Goal: Entertainment & Leisure: Consume media (video, audio)

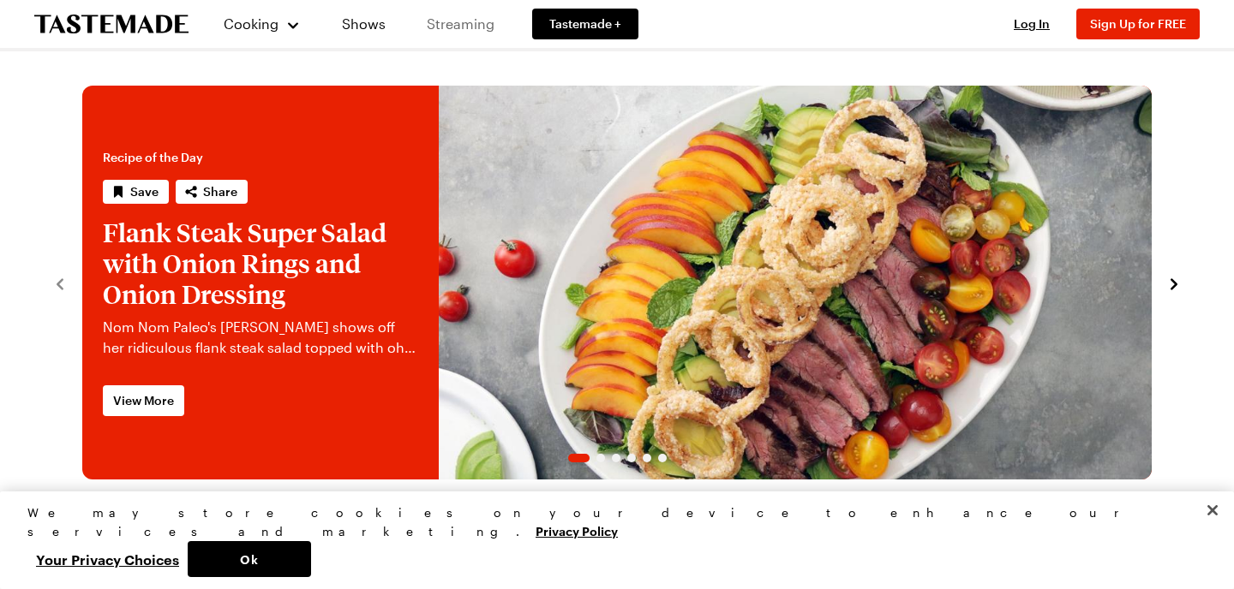
click at [433, 23] on link "Streaming" at bounding box center [460, 24] width 102 height 48
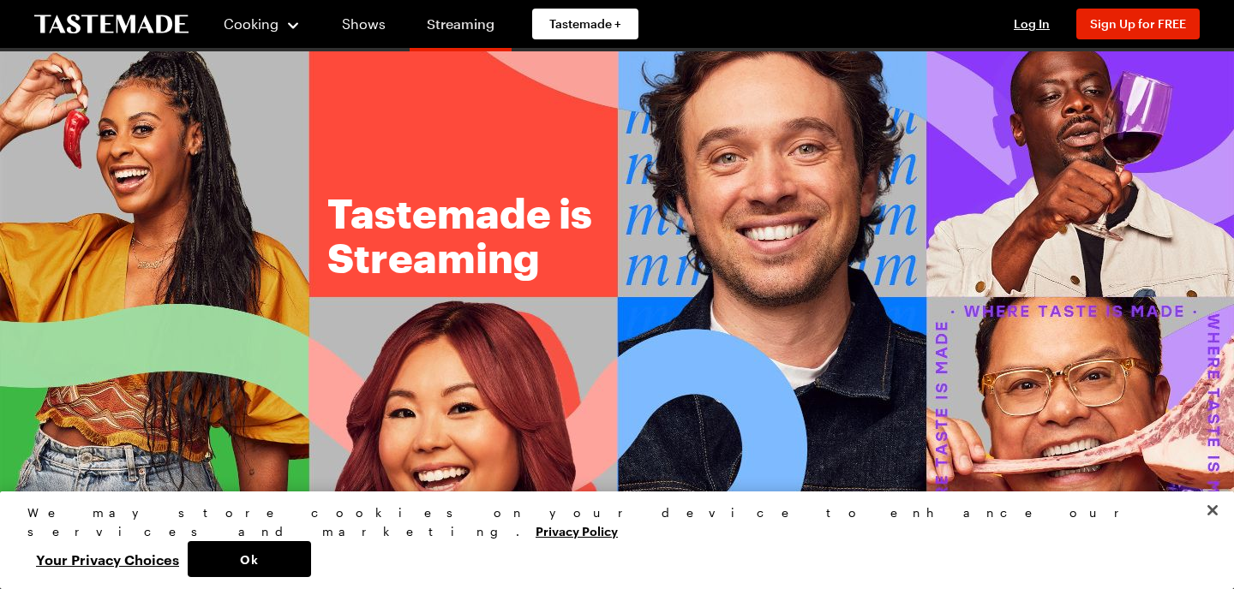
scroll to position [34, 0]
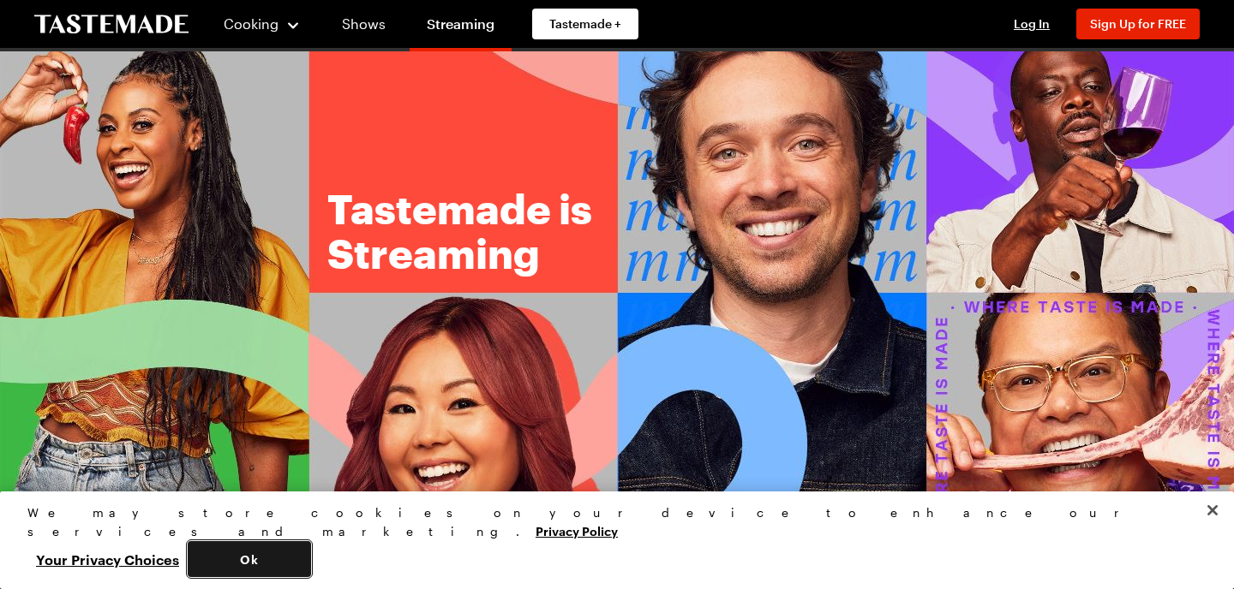
click at [311, 554] on button "Ok" at bounding box center [249, 559] width 123 height 36
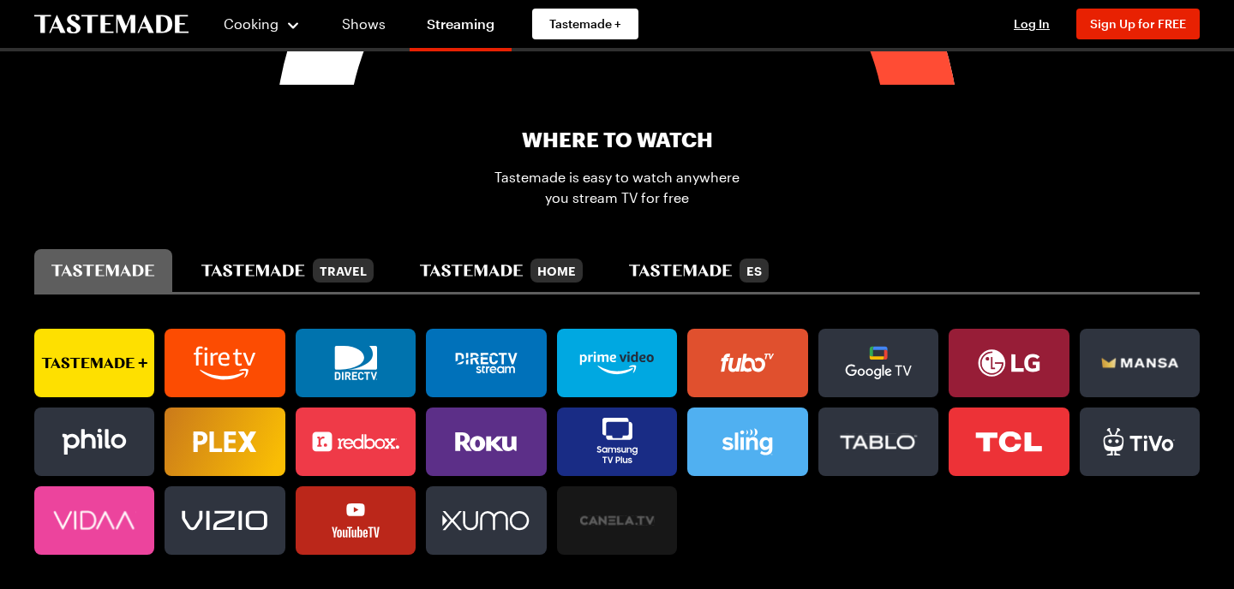
scroll to position [994, 0]
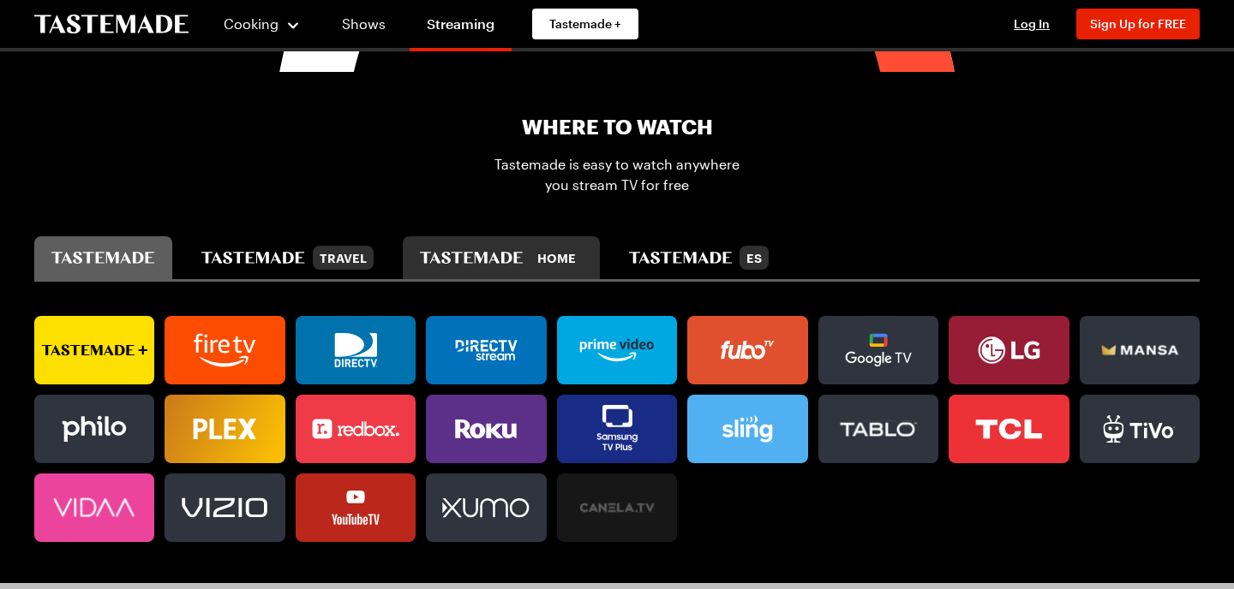
click at [505, 271] on button "Home" at bounding box center [501, 257] width 197 height 43
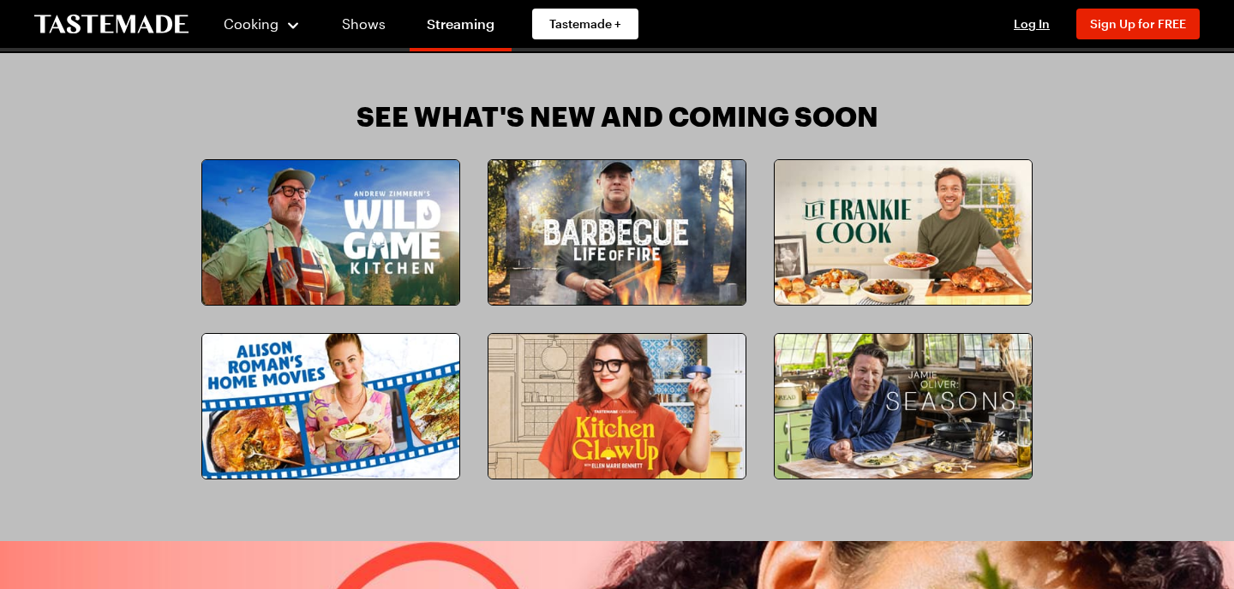
scroll to position [1542, 0]
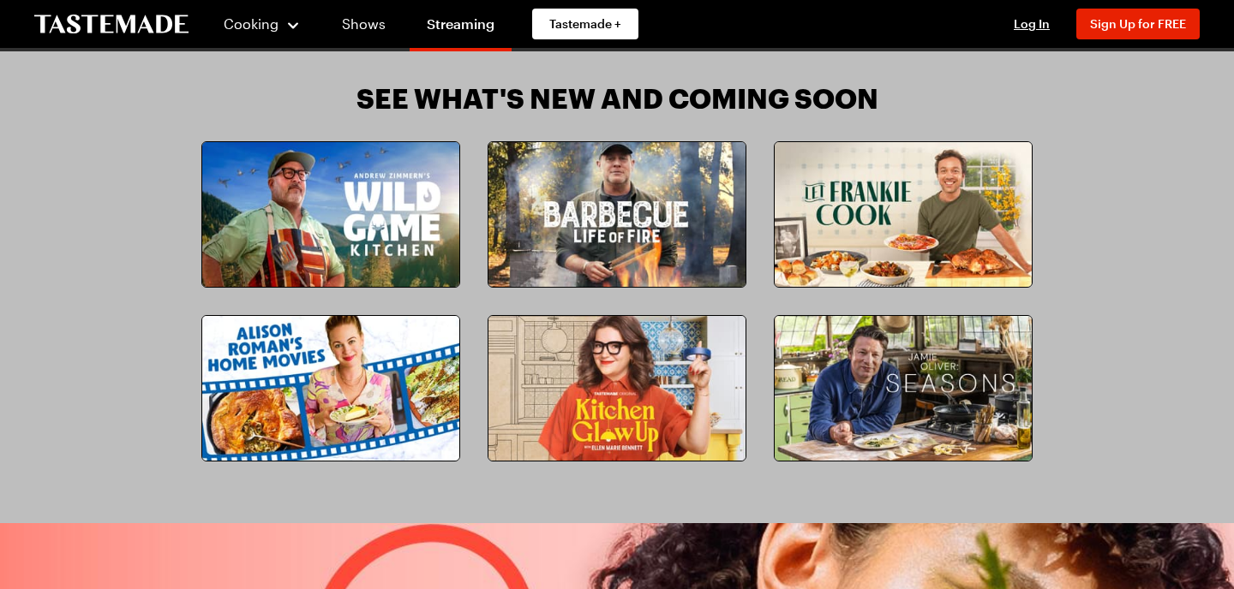
click at [640, 385] on img at bounding box center [616, 388] width 257 height 145
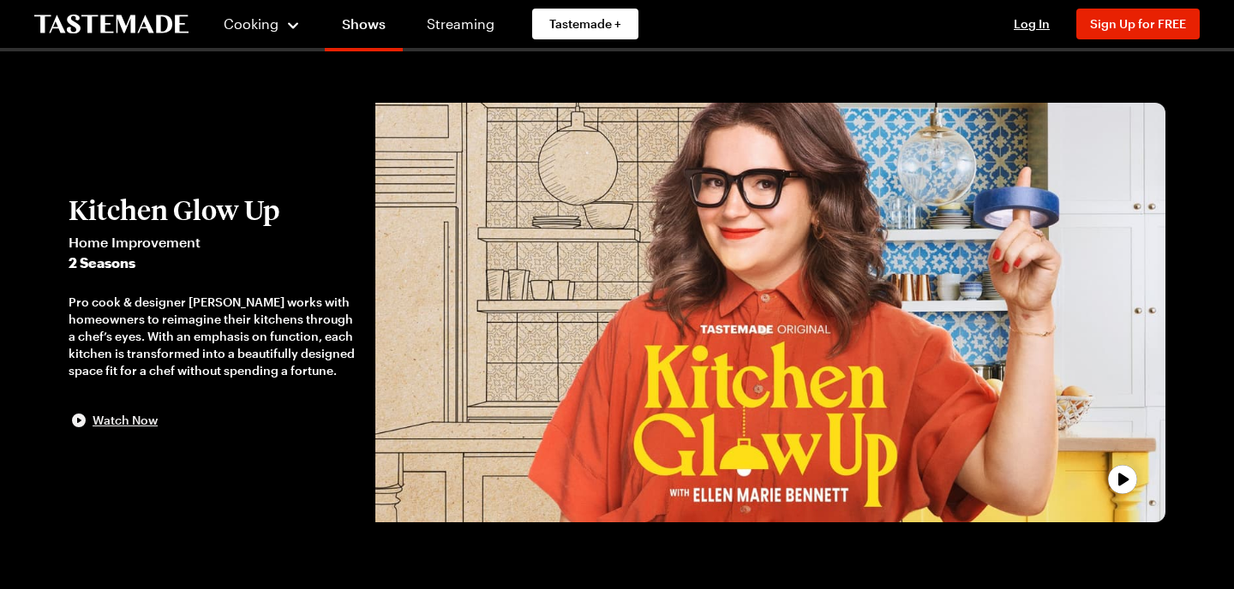
click at [130, 420] on span "Watch Now" at bounding box center [125, 420] width 65 height 17
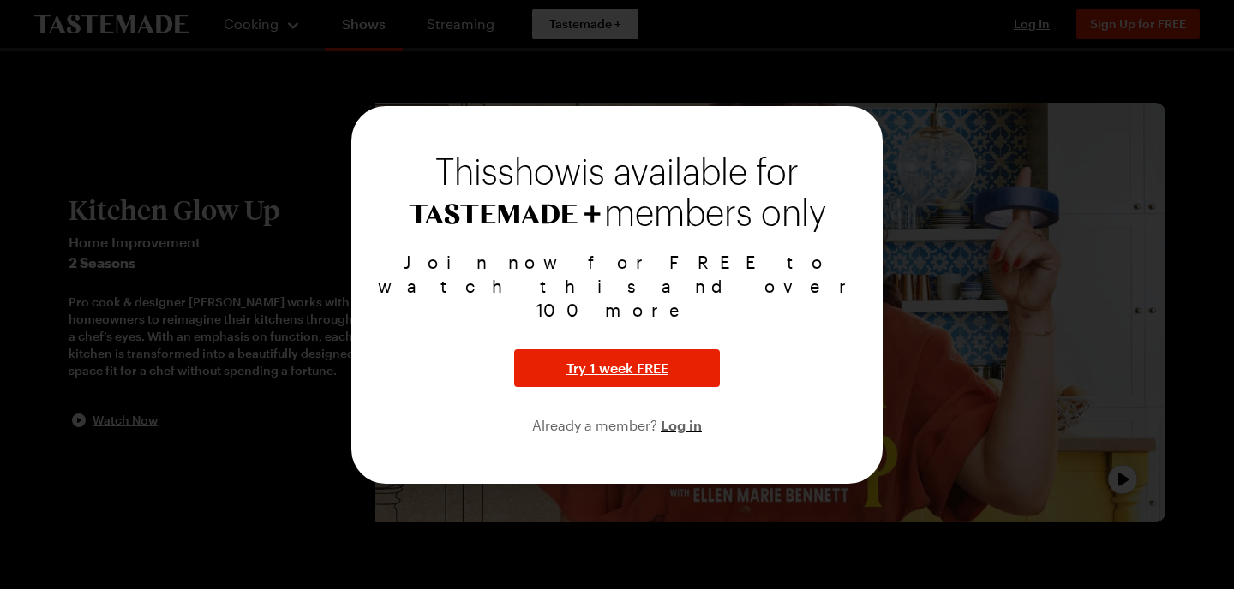
click at [195, 417] on div at bounding box center [617, 294] width 1234 height 589
